Goal: Task Accomplishment & Management: Use online tool/utility

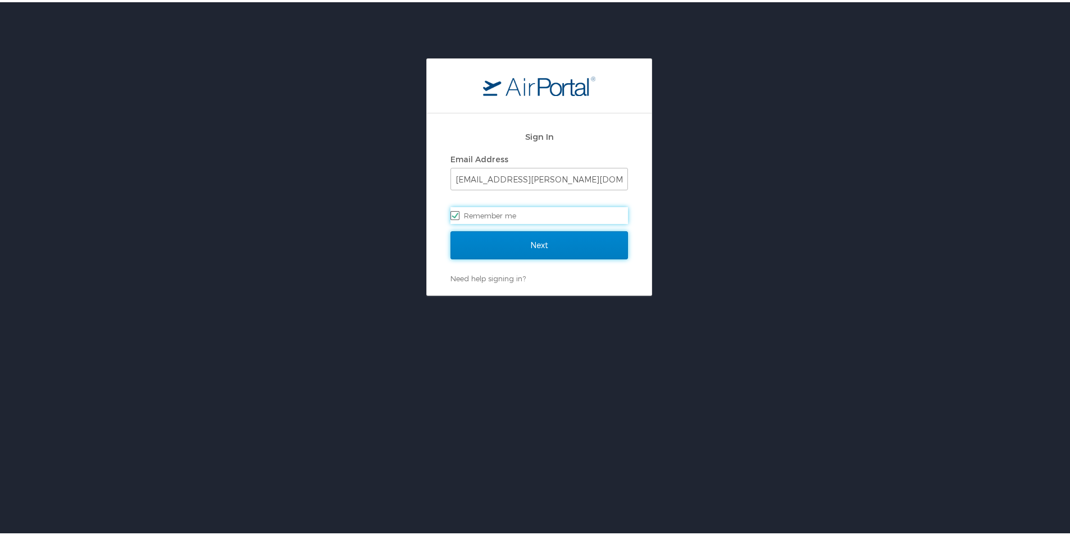
click at [518, 238] on input "Next" at bounding box center [540, 243] width 178 height 28
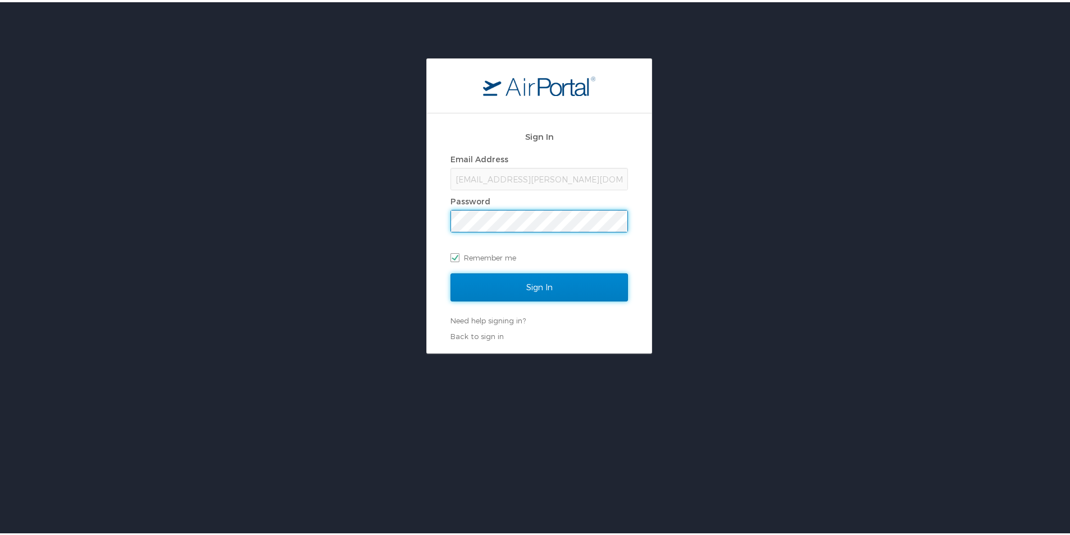
click at [533, 289] on input "Sign In" at bounding box center [540, 285] width 178 height 28
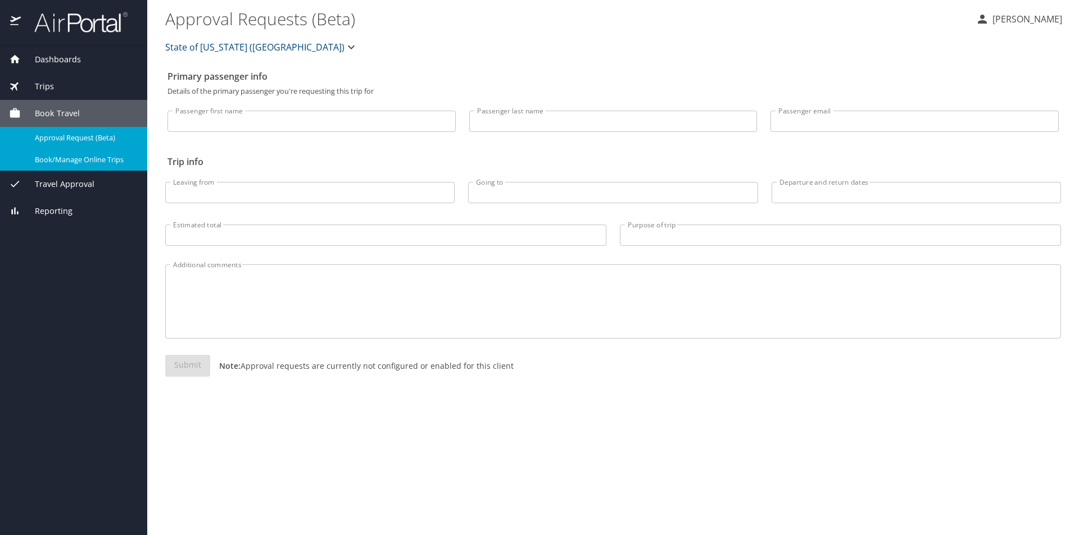
click at [76, 165] on span "Book/Manage Online Trips" at bounding box center [84, 160] width 99 height 11
